Goal: Information Seeking & Learning: Learn about a topic

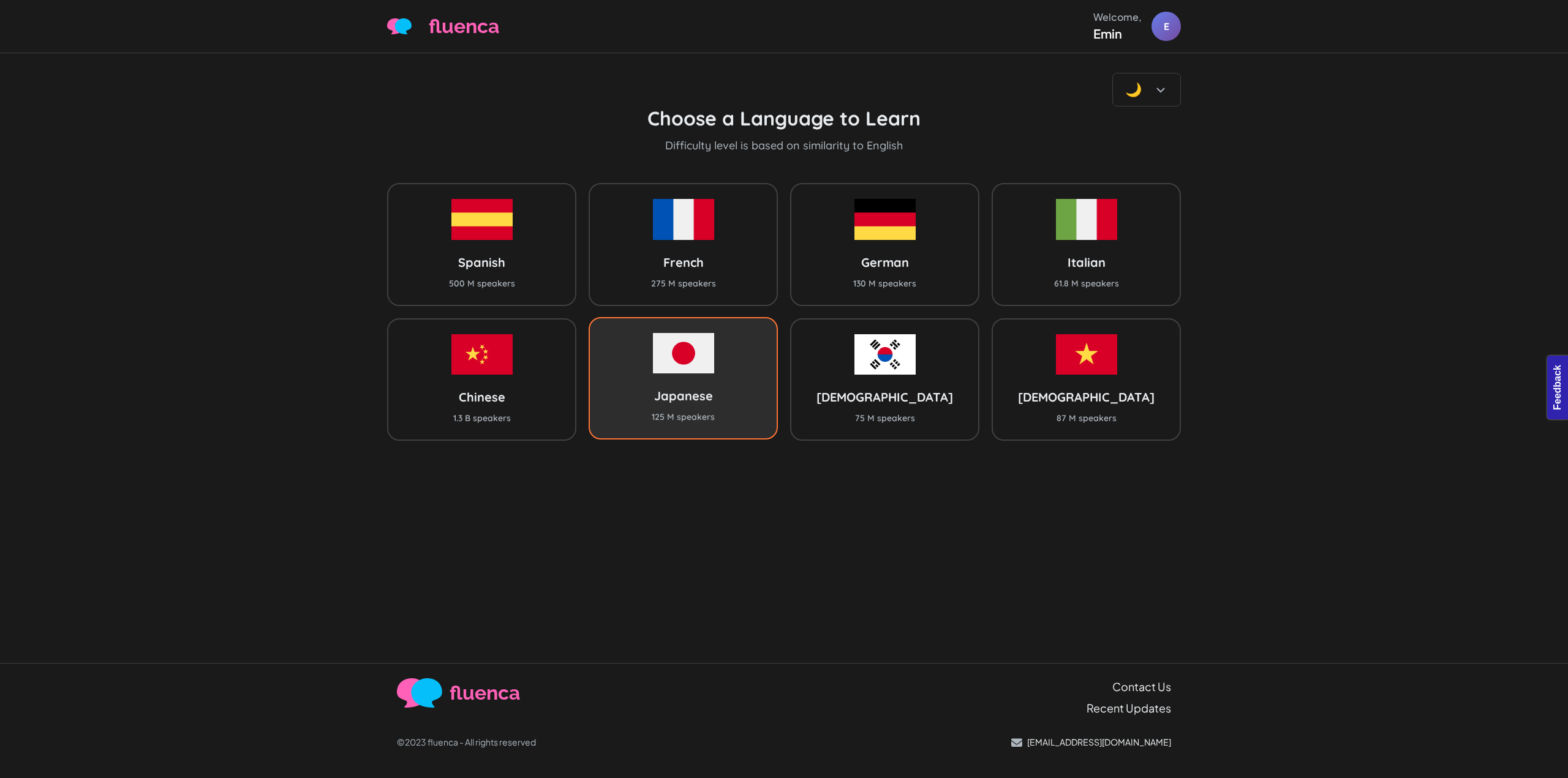
drag, startPoint x: 637, startPoint y: 128, endPoint x: 684, endPoint y: 432, distance: 307.6
click at [684, 432] on div "Japanese 125 M speakers" at bounding box center [683, 378] width 189 height 122
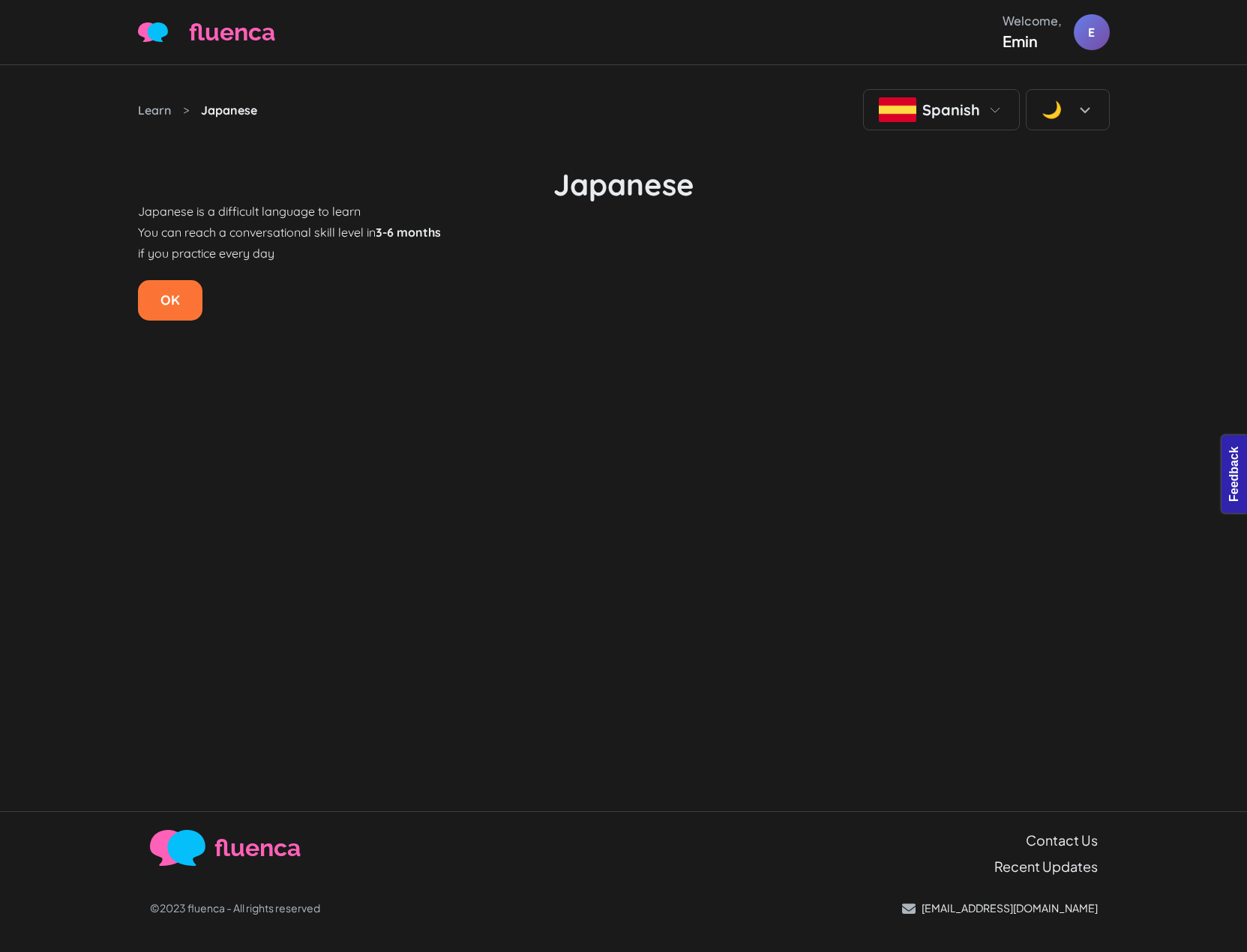
click at [1010, 290] on form "OK" at bounding box center [624, 300] width 971 height 40
click at [904, 252] on div "if you practice every day" at bounding box center [624, 253] width 971 height 18
click at [610, 279] on div "Japanese is a difficult language to learn You can reach a conversational skill …" at bounding box center [624, 262] width 971 height 119
click at [182, 309] on button "OK" at bounding box center [170, 300] width 65 height 40
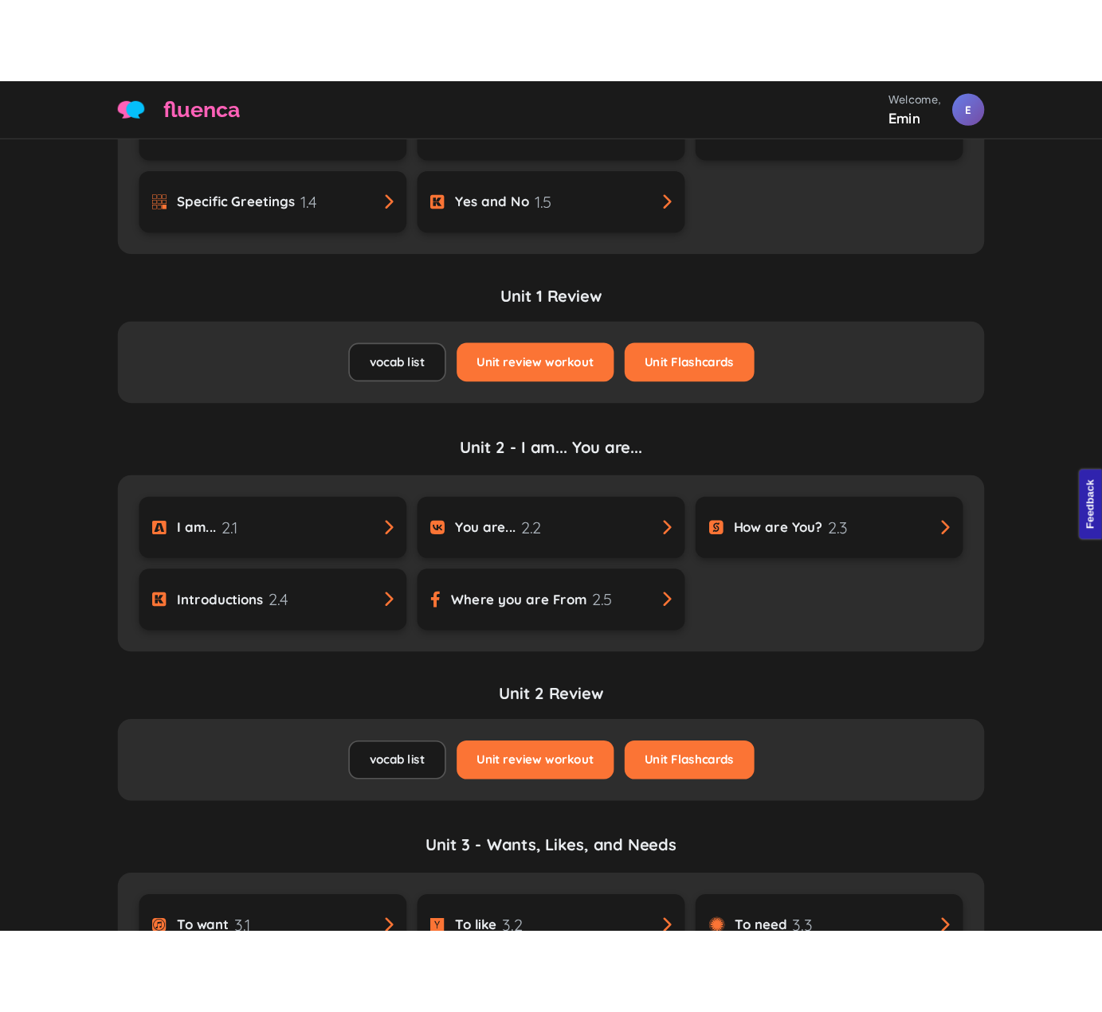
scroll to position [637, 0]
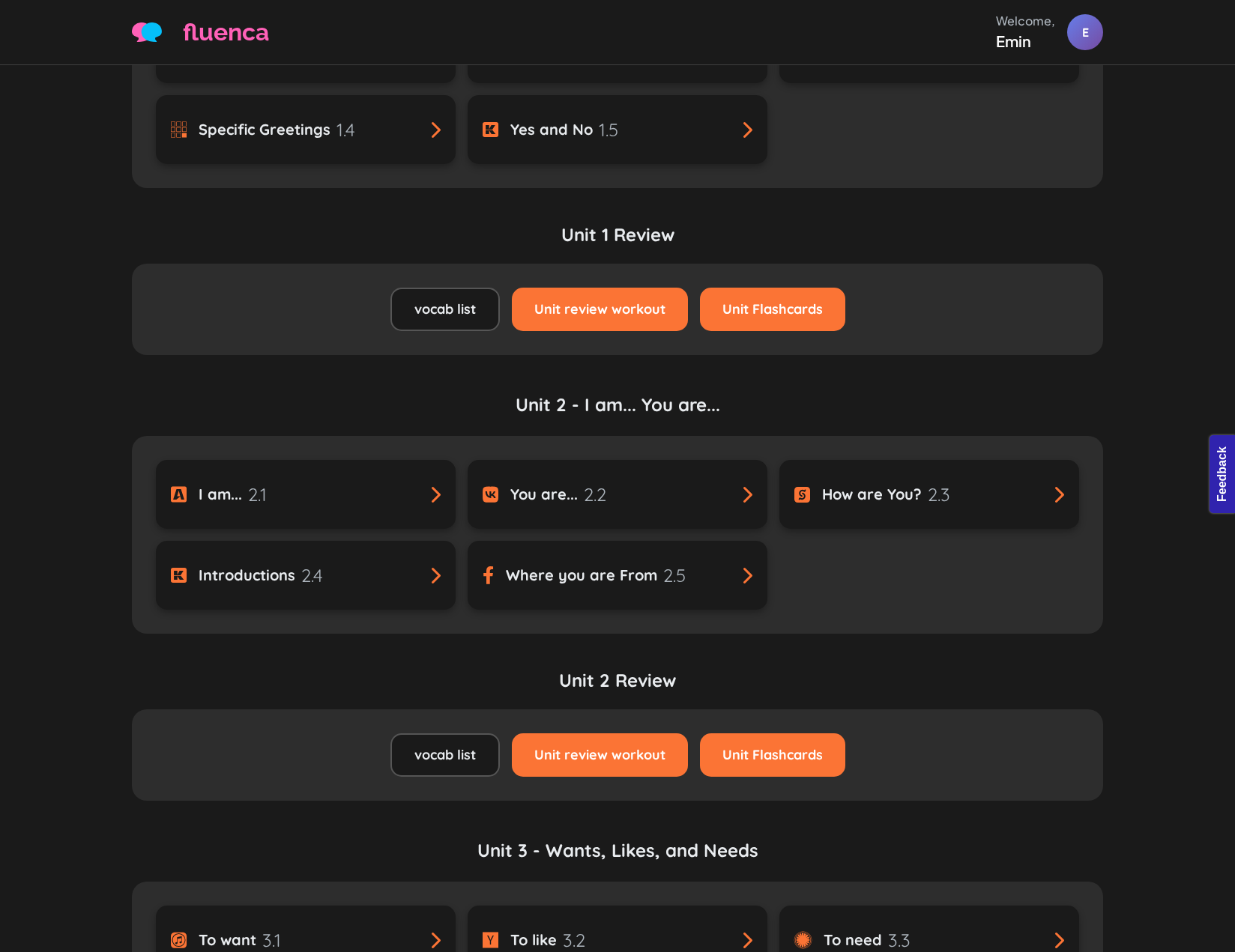
click at [958, 394] on link "Unit 2 - I am... You are..." at bounding box center [617, 414] width 971 height 45
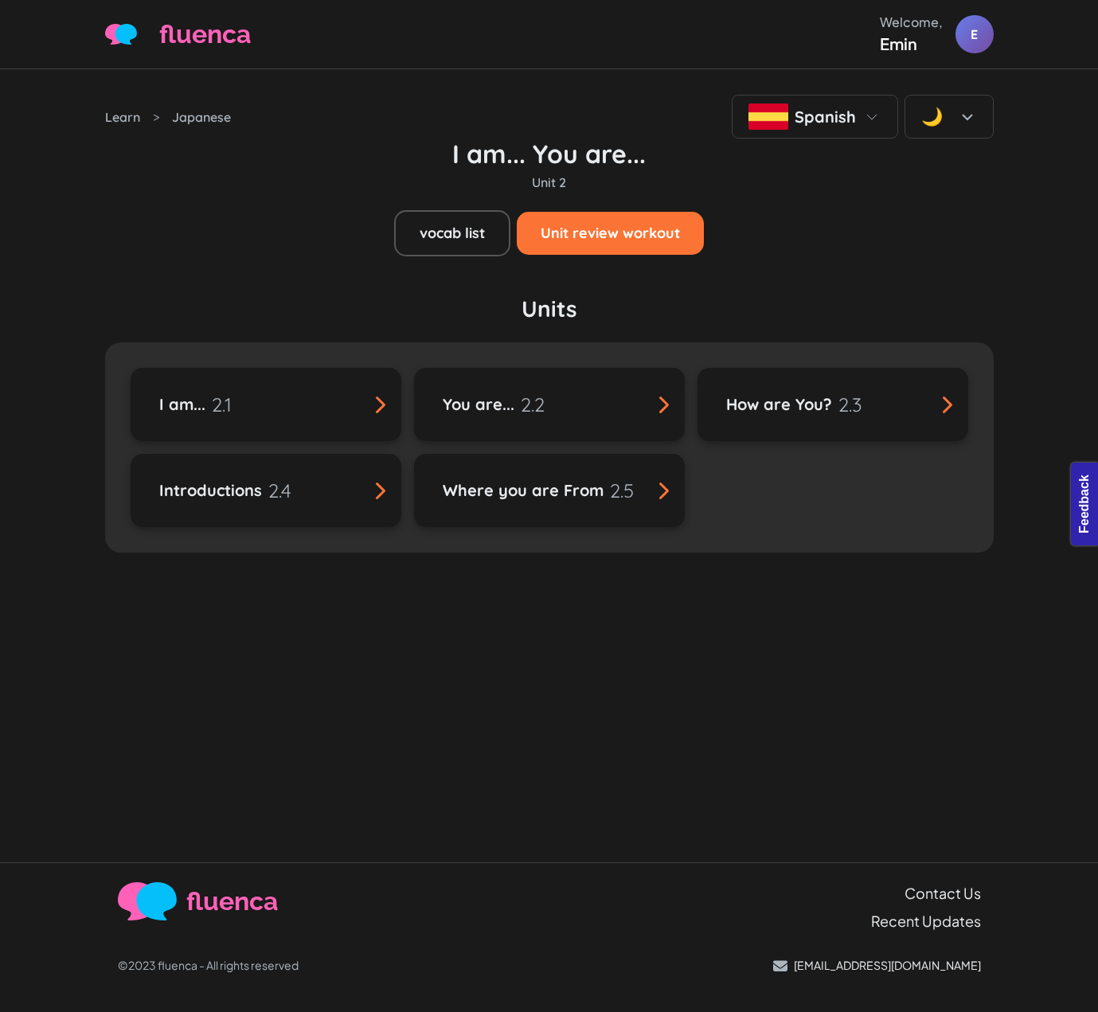
click at [785, 303] on h3 "Units" at bounding box center [549, 309] width 889 height 29
click at [787, 296] on h3 "Units" at bounding box center [549, 309] width 889 height 29
click at [463, 239] on link "vocab list" at bounding box center [452, 233] width 116 height 46
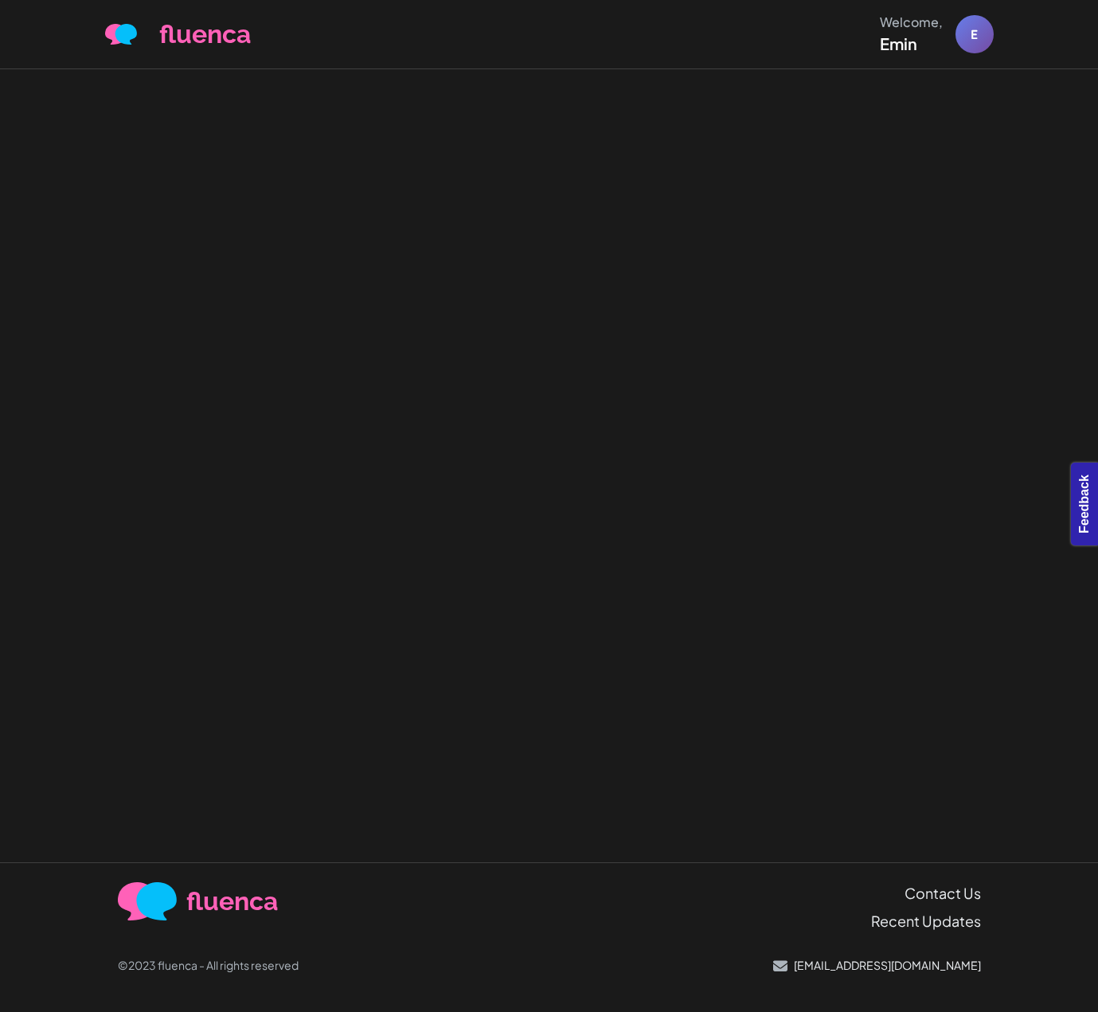
click at [842, 307] on div at bounding box center [549, 465] width 1098 height 793
click at [840, 304] on div at bounding box center [549, 465] width 1098 height 793
click at [494, 220] on div at bounding box center [549, 465] width 1098 height 793
click at [585, 230] on div at bounding box center [549, 465] width 1098 height 793
click at [687, 300] on div at bounding box center [549, 465] width 1098 height 793
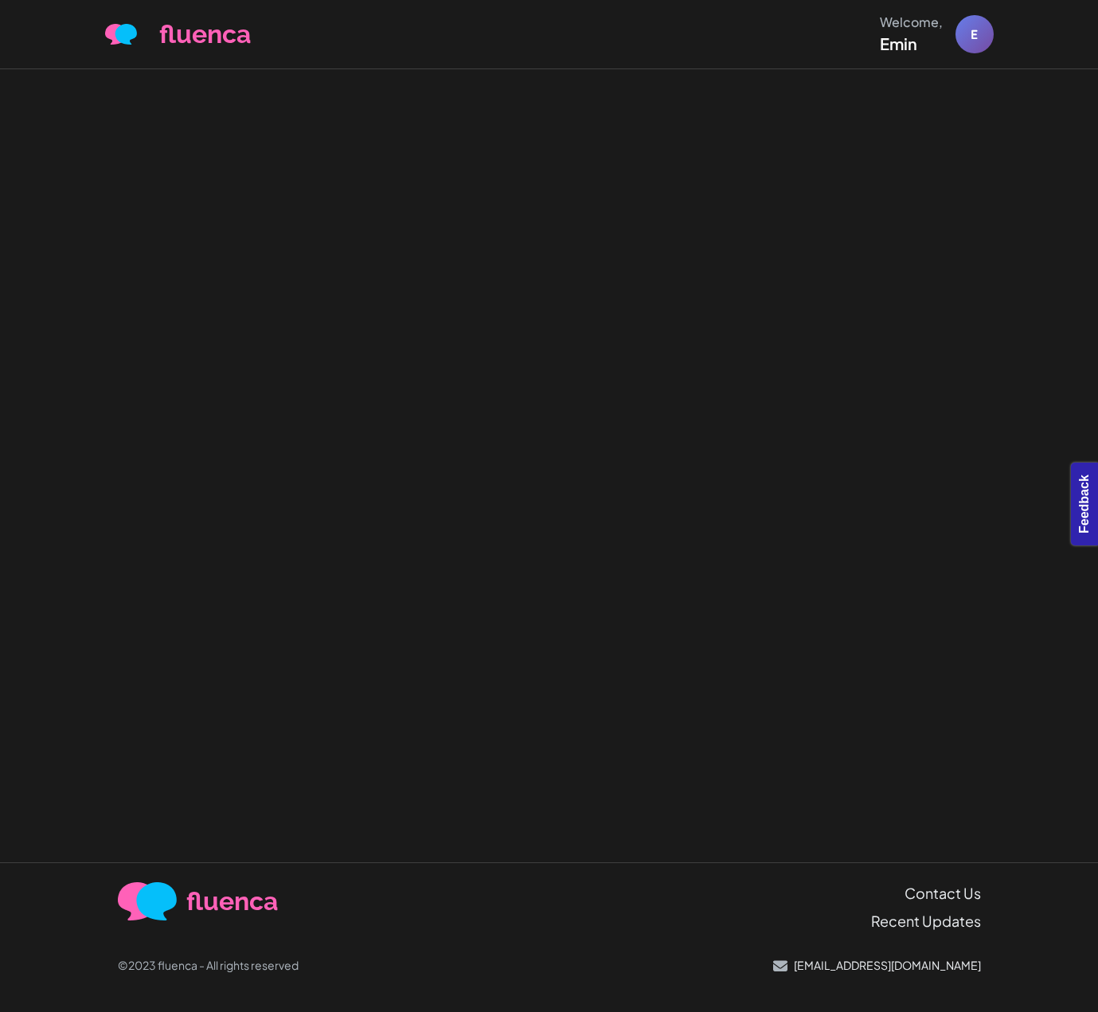
click at [748, 440] on div at bounding box center [549, 465] width 1098 height 793
click at [738, 429] on div at bounding box center [549, 465] width 1098 height 793
click at [720, 404] on div at bounding box center [549, 465] width 1098 height 793
click at [578, 253] on div at bounding box center [549, 465] width 1098 height 793
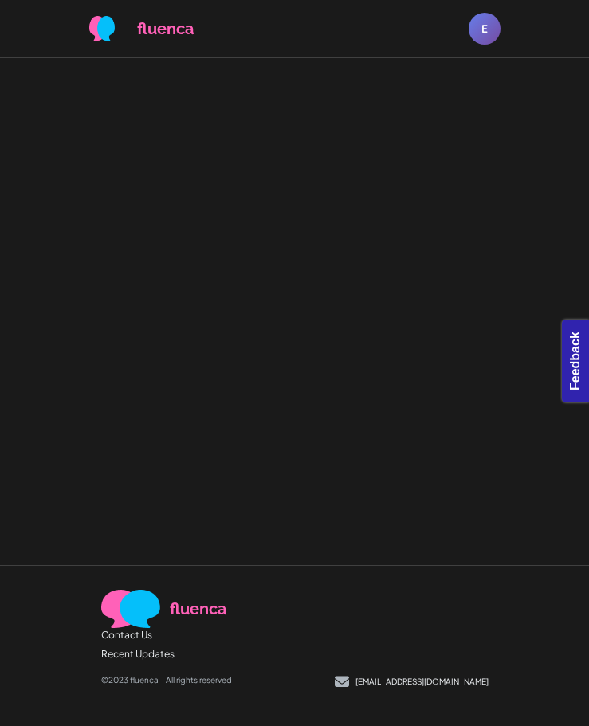
click at [476, 264] on div at bounding box center [294, 311] width 589 height 507
click at [468, 135] on div at bounding box center [294, 311] width 589 height 507
click at [475, 214] on div at bounding box center [294, 311] width 589 height 507
click at [398, 171] on div at bounding box center [294, 311] width 589 height 507
click at [331, 160] on div at bounding box center [294, 311] width 589 height 507
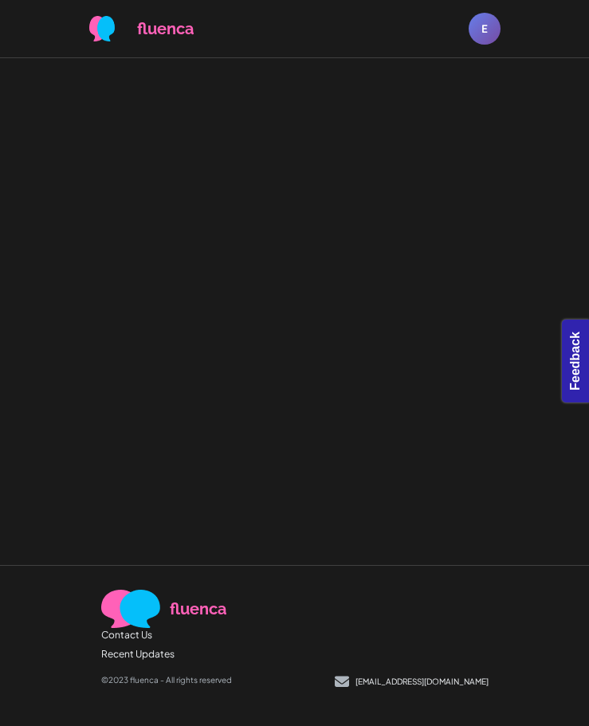
click at [335, 159] on div at bounding box center [294, 311] width 589 height 507
click at [387, 250] on div at bounding box center [294, 311] width 589 height 507
